Goal: Task Accomplishment & Management: Use online tool/utility

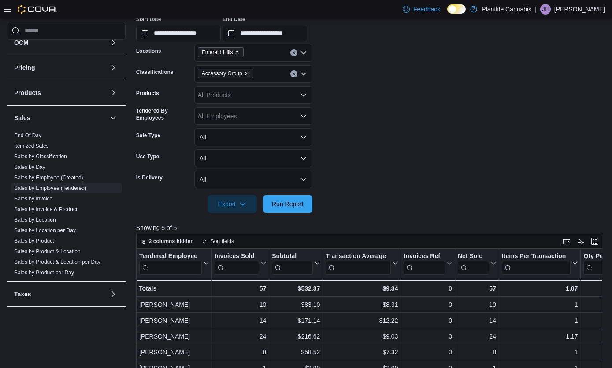
scroll to position [202, 0]
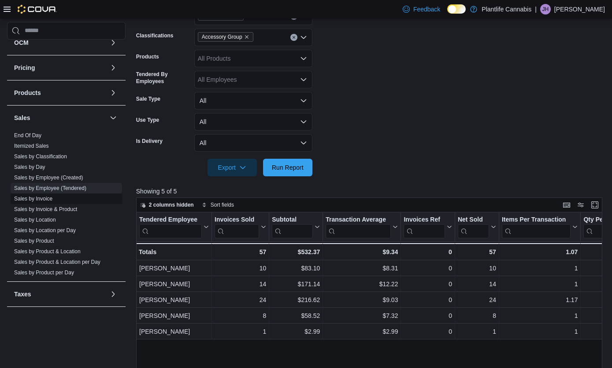
click at [43, 198] on link "Sales by Invoice" at bounding box center [33, 199] width 38 height 6
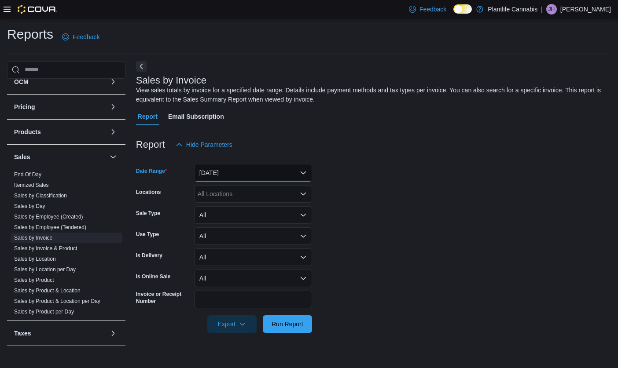
click at [236, 170] on button "[DATE]" at bounding box center [253, 173] width 118 height 18
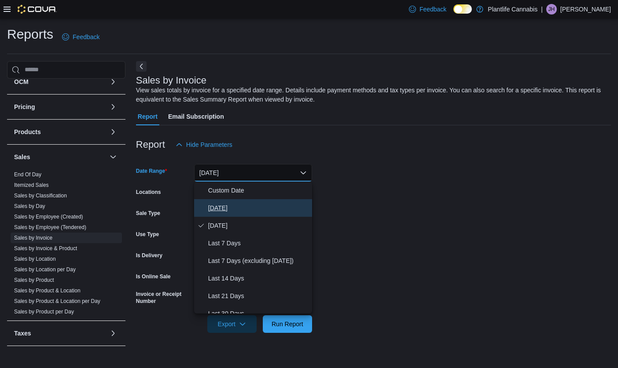
click at [221, 208] on span "[DATE]" at bounding box center [258, 208] width 100 height 11
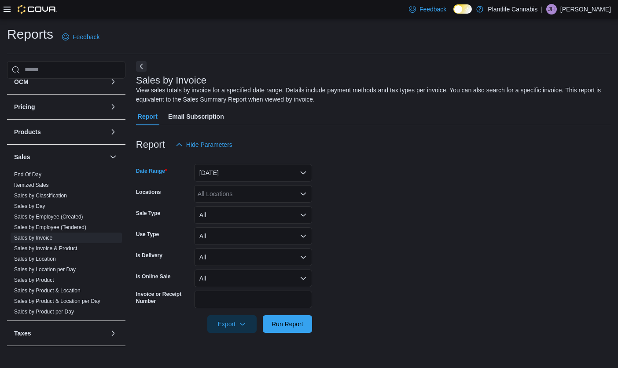
click at [254, 197] on div "All Locations" at bounding box center [253, 194] width 118 height 18
type input "***"
click at [243, 209] on span "Emerald Hills" at bounding box center [235, 209] width 36 height 9
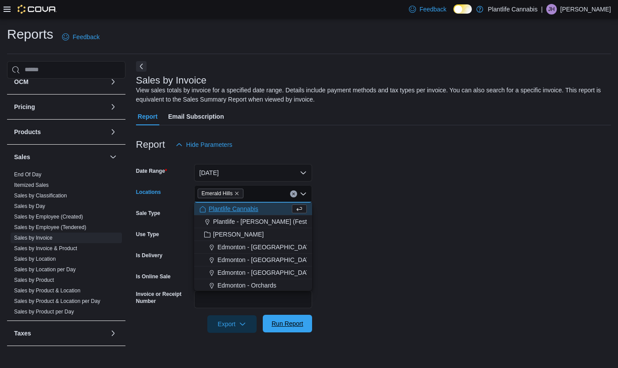
click at [283, 330] on span "Run Report" at bounding box center [287, 324] width 39 height 18
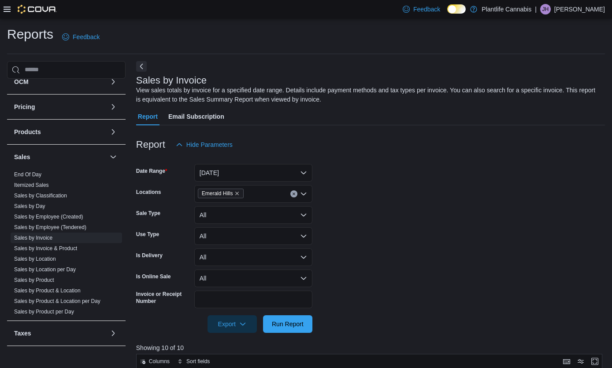
scroll to position [287, 0]
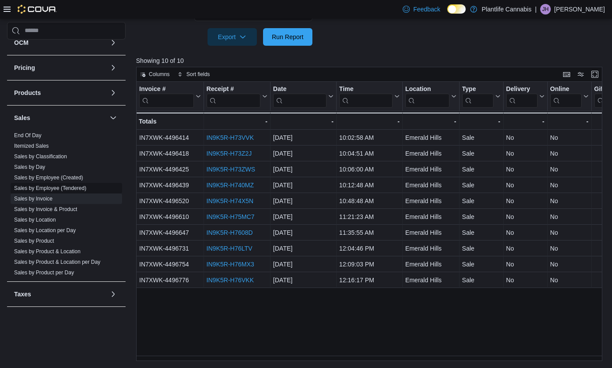
click at [82, 187] on link "Sales by Employee (Tendered)" at bounding box center [50, 188] width 72 height 6
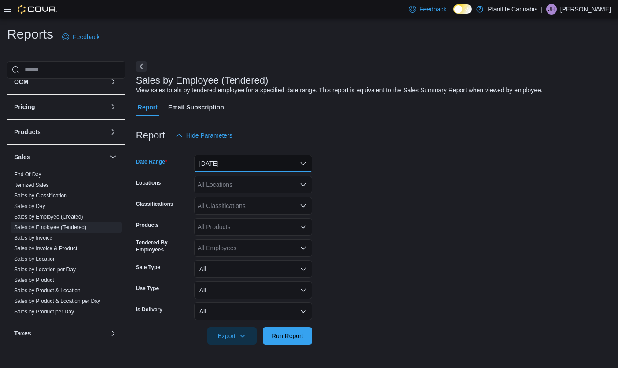
click at [249, 167] on button "[DATE]" at bounding box center [253, 164] width 118 height 18
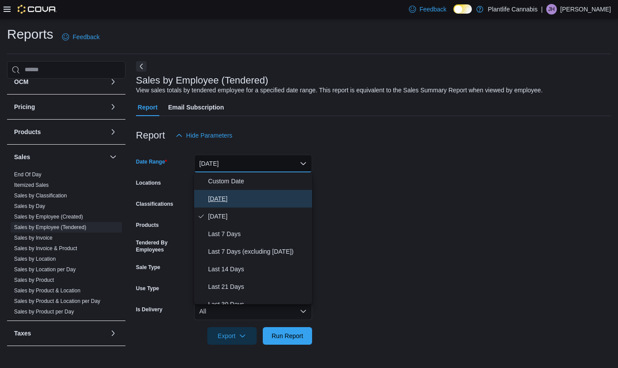
click at [247, 191] on button "[DATE]" at bounding box center [253, 199] width 118 height 18
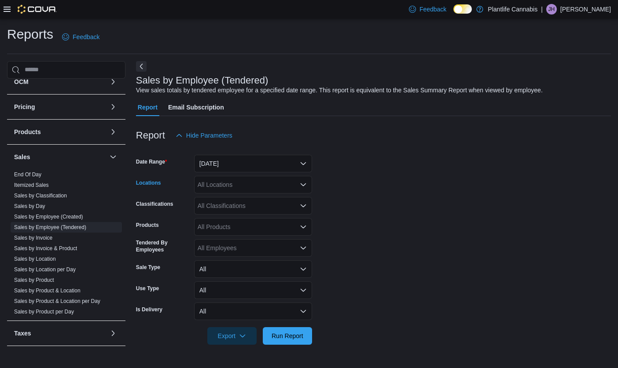
click at [248, 187] on div "All Locations" at bounding box center [253, 185] width 118 height 18
type input "***"
click at [245, 201] on span "Emerald Hills" at bounding box center [235, 199] width 36 height 9
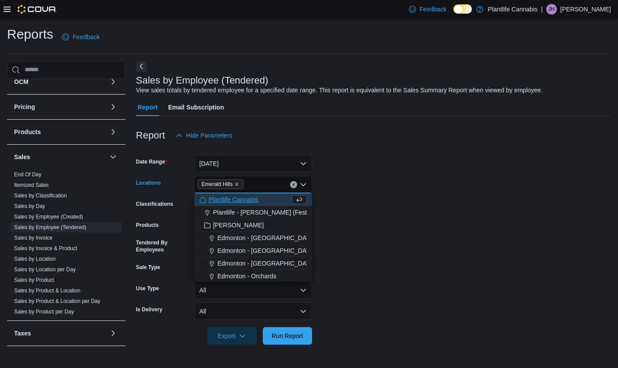
click at [431, 240] on form "Date Range [DATE] Locations [GEOGRAPHIC_DATA] Combo box. Selected. [GEOGRAPHIC_…" at bounding box center [373, 244] width 475 height 201
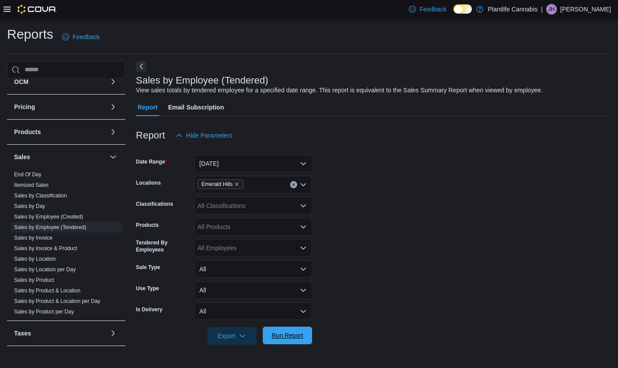
click at [280, 339] on span "Run Report" at bounding box center [288, 336] width 32 height 9
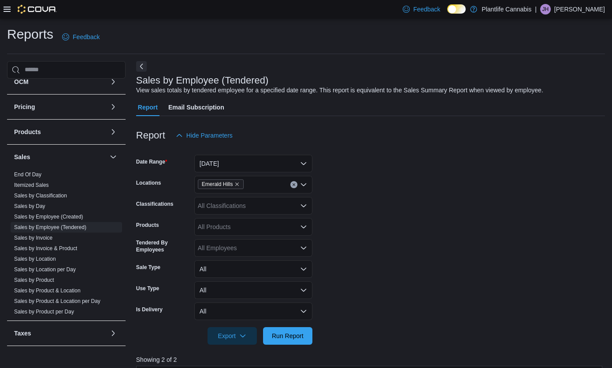
scroll to position [286, 0]
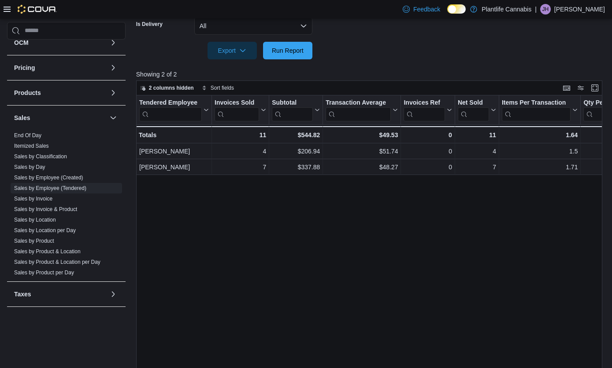
click at [454, 65] on div at bounding box center [370, 64] width 468 height 11
